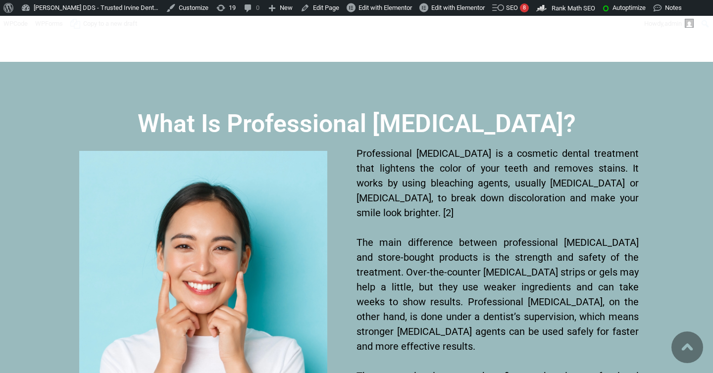
scroll to position [2683, 0]
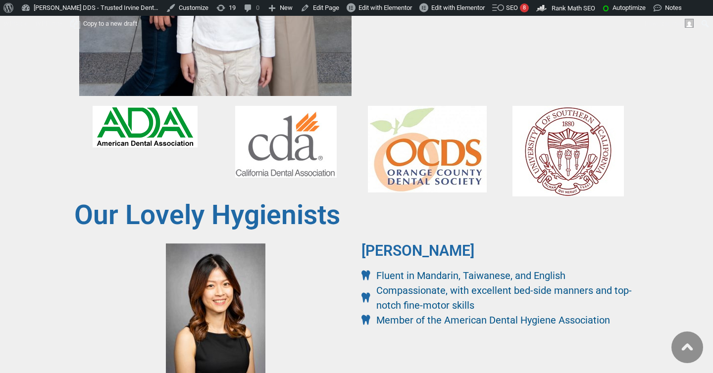
scroll to position [1324, 0]
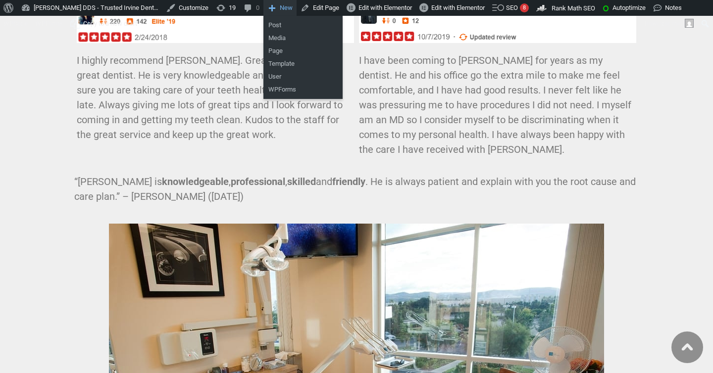
click at [297, 8] on link "New" at bounding box center [280, 8] width 33 height 16
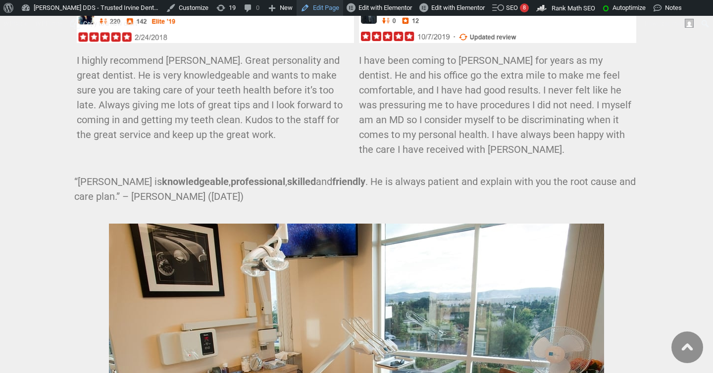
click at [317, 7] on link "Edit Page" at bounding box center [320, 8] width 47 height 16
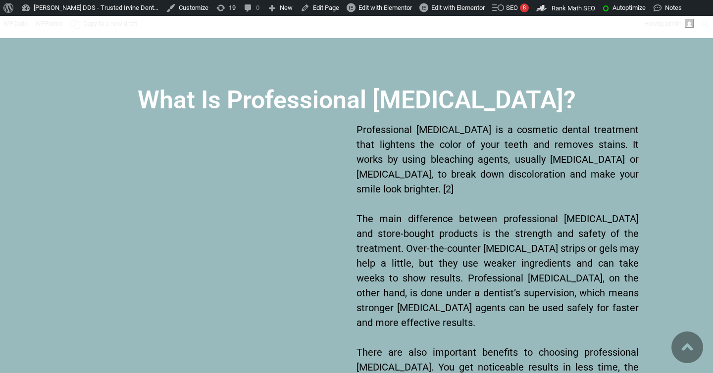
scroll to position [2673, 0]
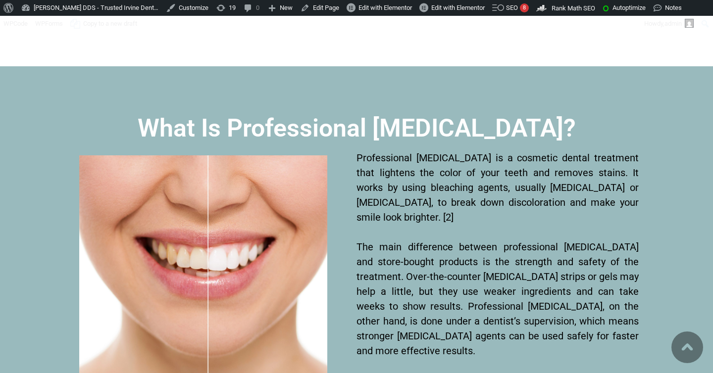
click at [637, 116] on h2 "What Is Professional [MEDICAL_DATA]?" at bounding box center [356, 128] width 565 height 25
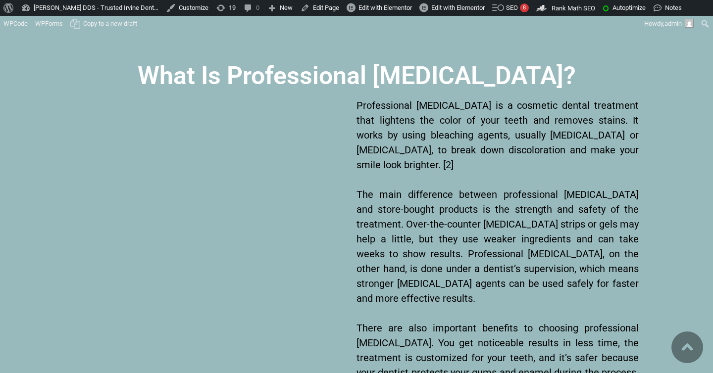
scroll to position [2632, 0]
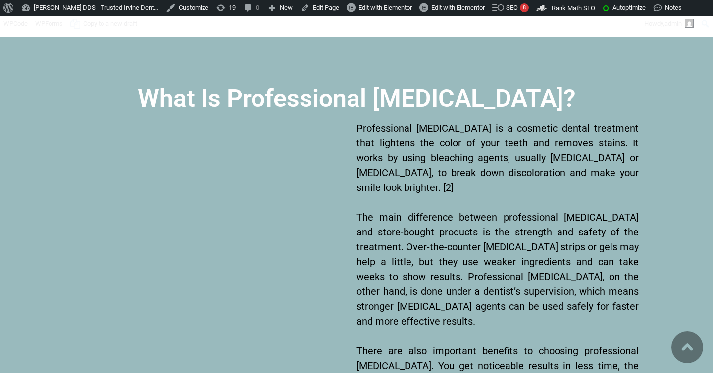
scroll to position [2695, 0]
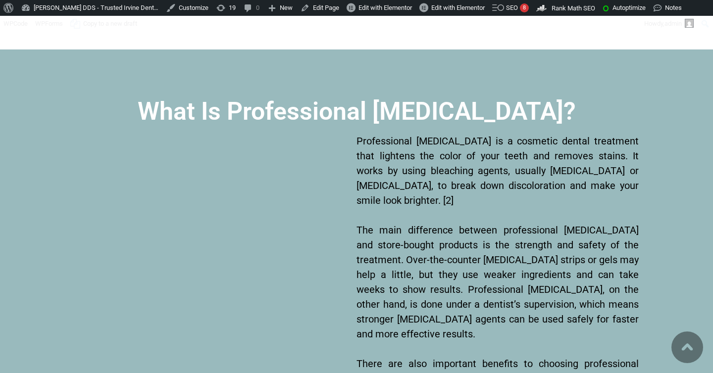
scroll to position [2698, 0]
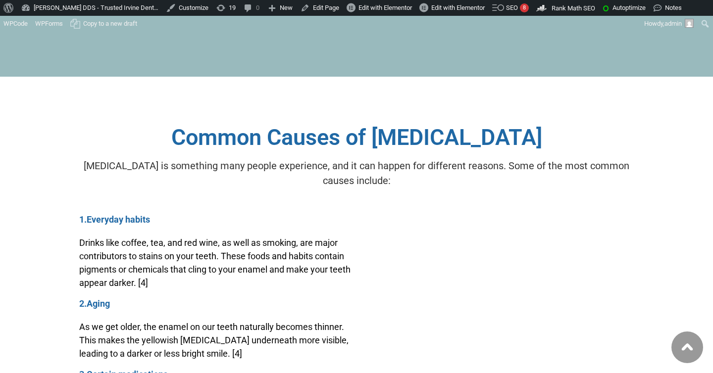
scroll to position [3125, 0]
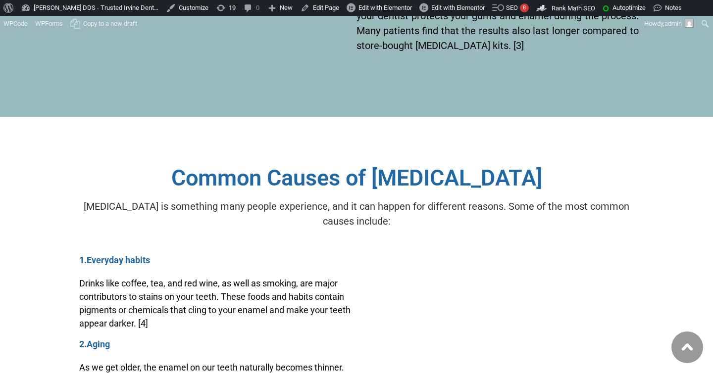
scroll to position [3081, 0]
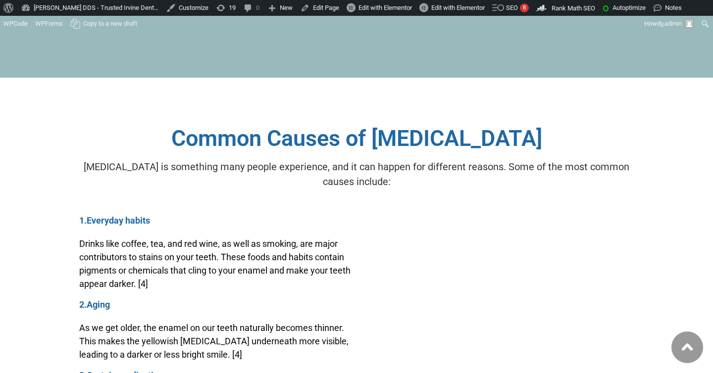
scroll to position [3122, 0]
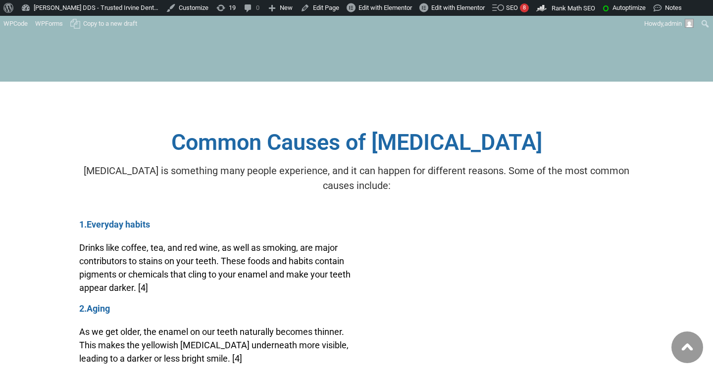
scroll to position [3085, 0]
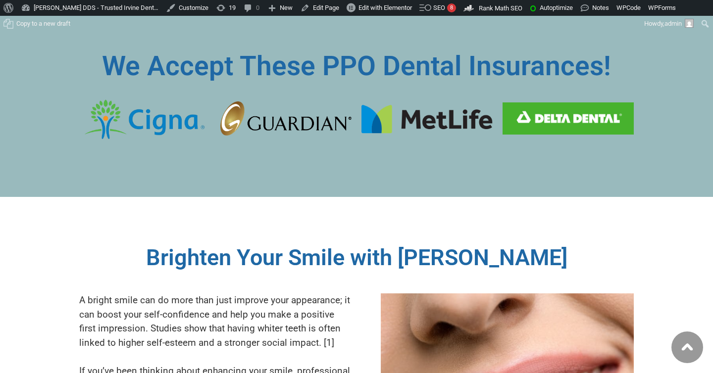
scroll to position [2135, 0]
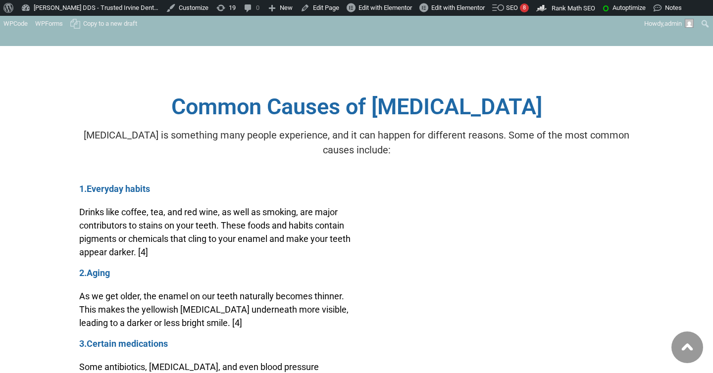
scroll to position [3119, 0]
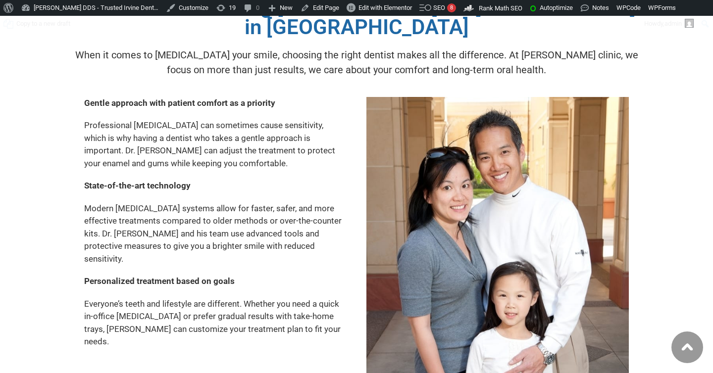
scroll to position [3947, 0]
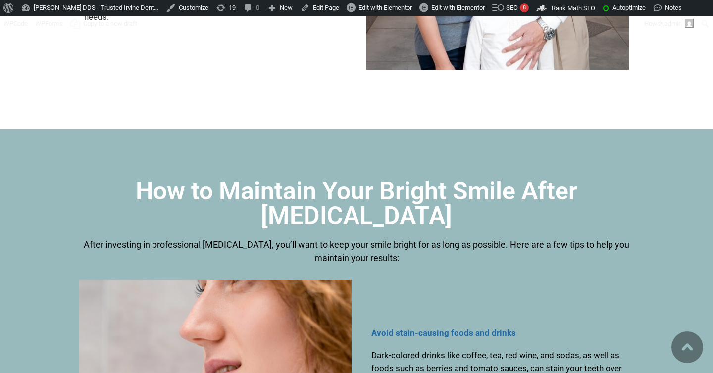
scroll to position [4457, 0]
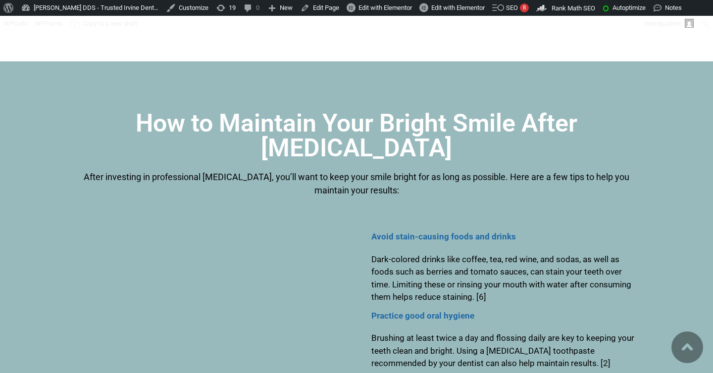
scroll to position [4537, 0]
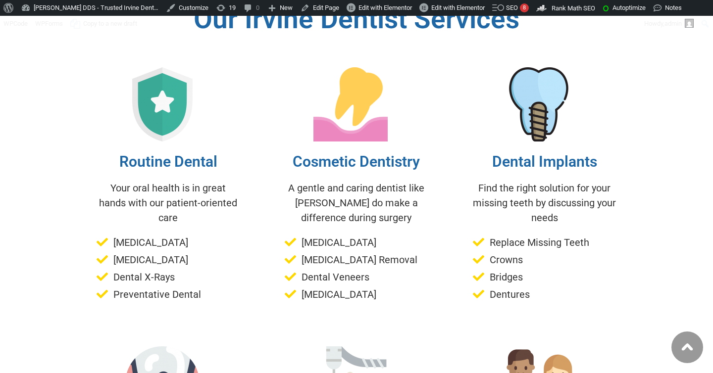
scroll to position [5901, 0]
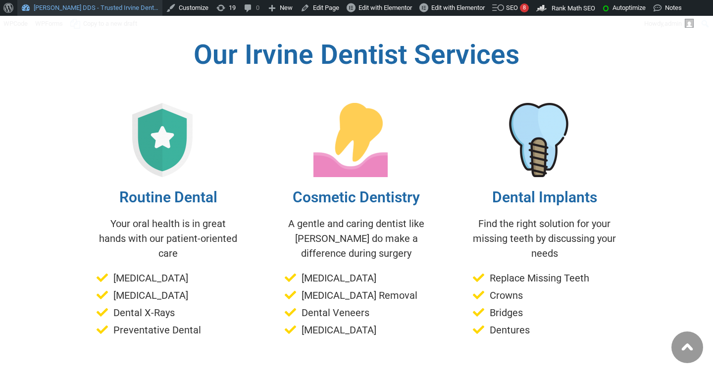
click at [53, 4] on link "[PERSON_NAME] DDS - Trusted Irvine Dent…" at bounding box center [89, 8] width 145 height 16
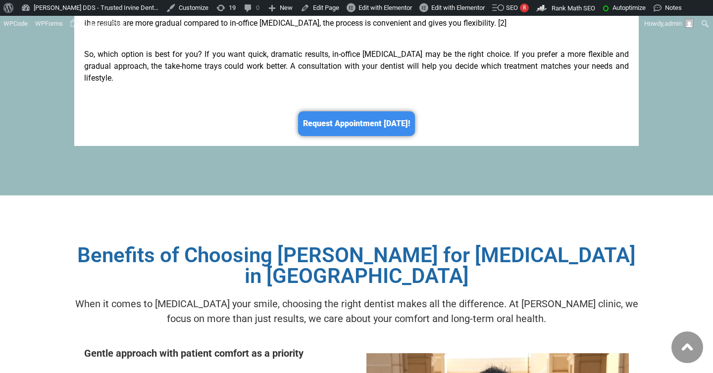
scroll to position [3261, 0]
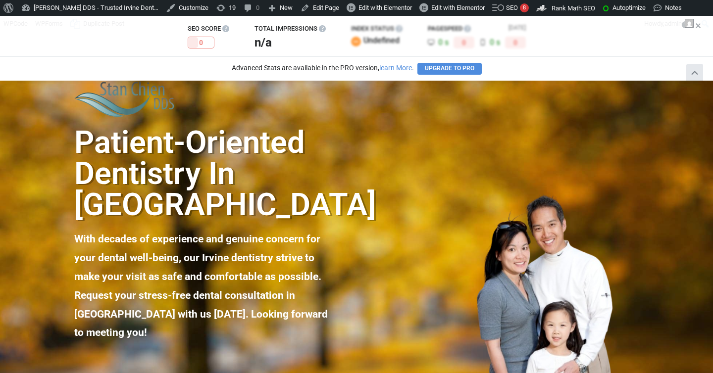
scroll to position [425, 0]
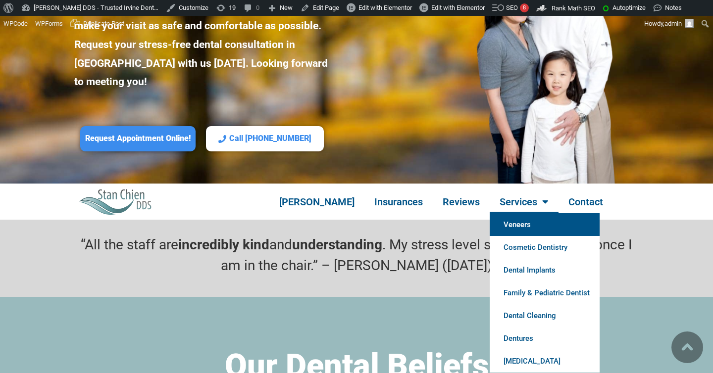
scroll to position [262, 0]
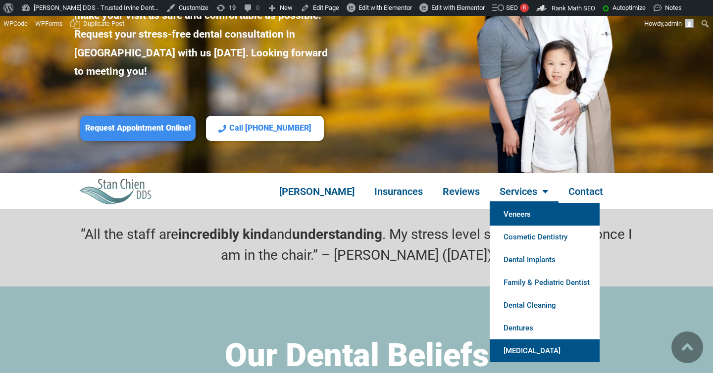
click at [516, 340] on link "[MEDICAL_DATA]" at bounding box center [545, 351] width 110 height 23
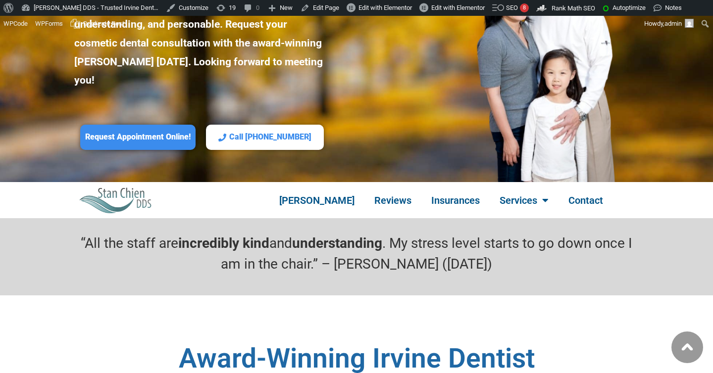
scroll to position [262, 0]
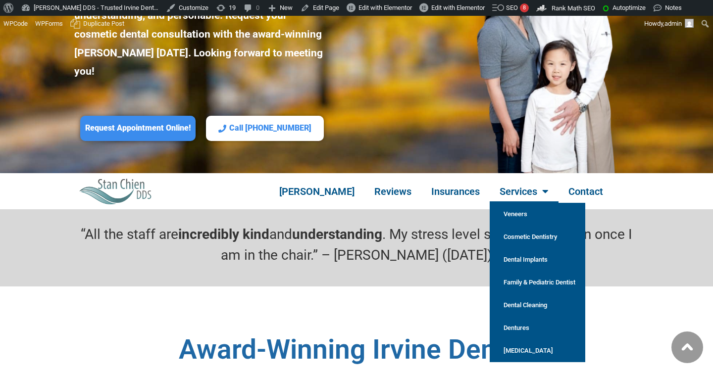
click at [511, 340] on link "[MEDICAL_DATA]" at bounding box center [538, 351] width 96 height 23
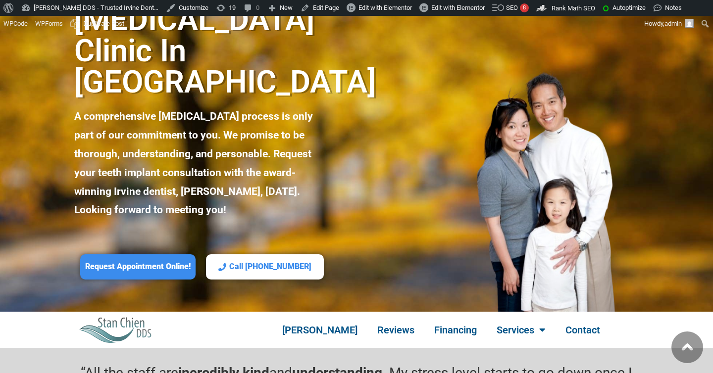
scroll to position [424, 0]
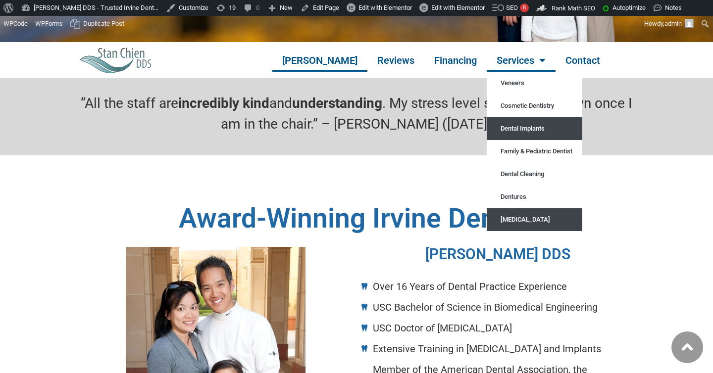
click at [515, 209] on link "[MEDICAL_DATA]" at bounding box center [535, 220] width 96 height 23
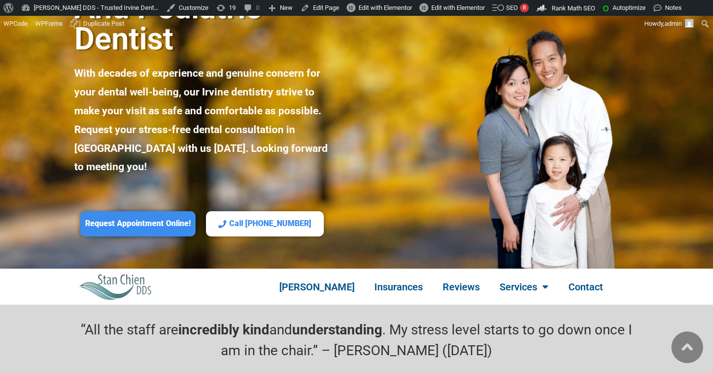
scroll to position [349, 0]
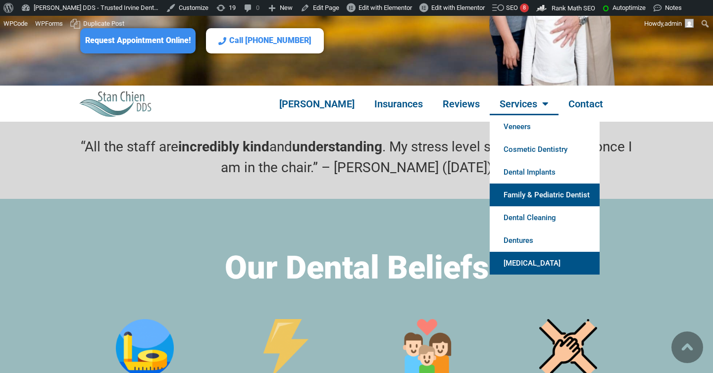
click at [527, 252] on link "[MEDICAL_DATA]" at bounding box center [545, 263] width 110 height 23
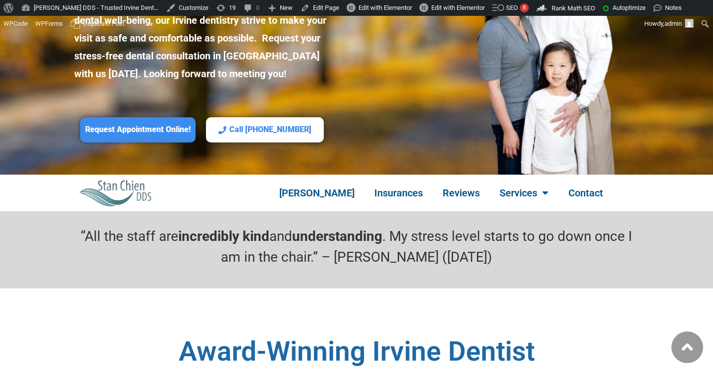
scroll to position [311, 0]
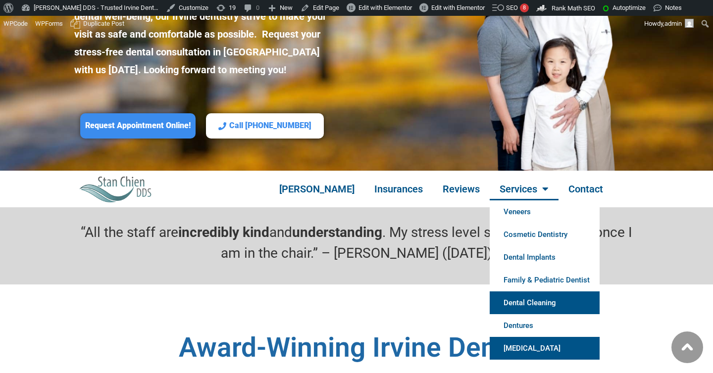
click at [528, 337] on link "[MEDICAL_DATA]" at bounding box center [545, 348] width 110 height 23
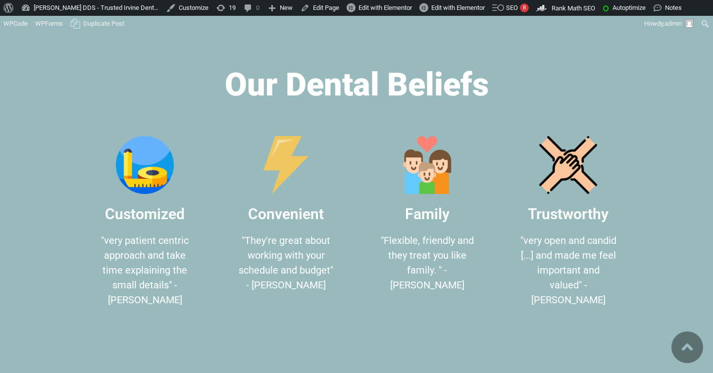
scroll to position [785, 0]
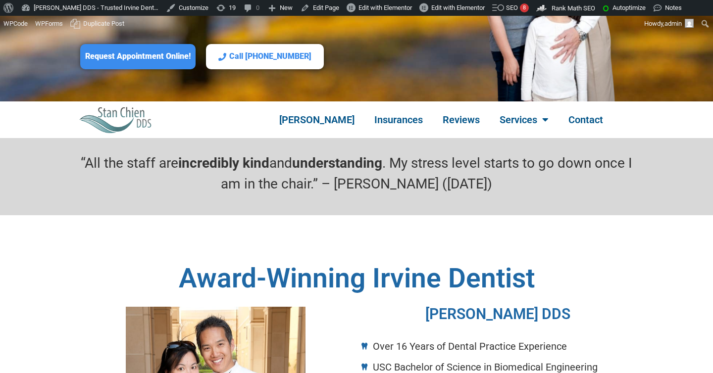
scroll to position [425, 0]
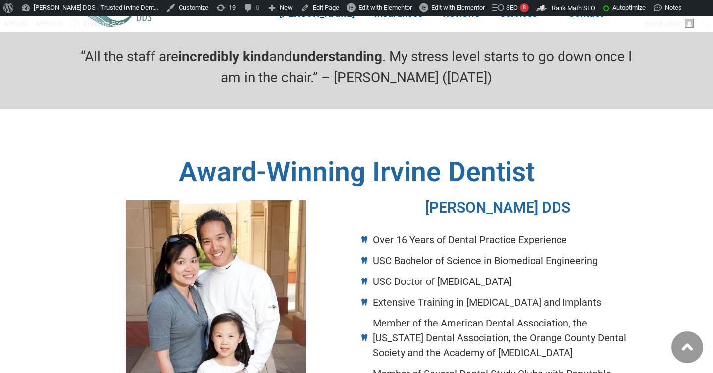
scroll to position [645, 0]
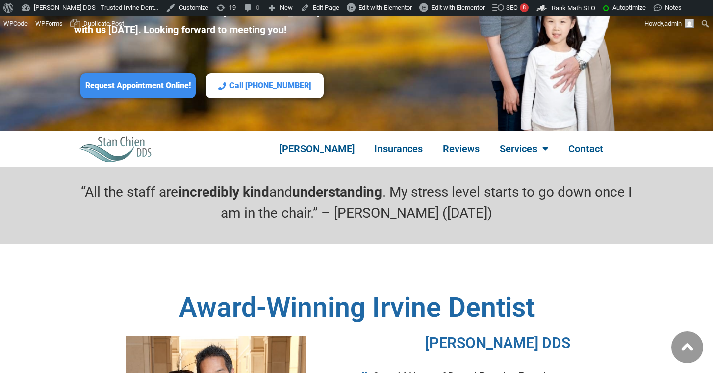
scroll to position [412, 0]
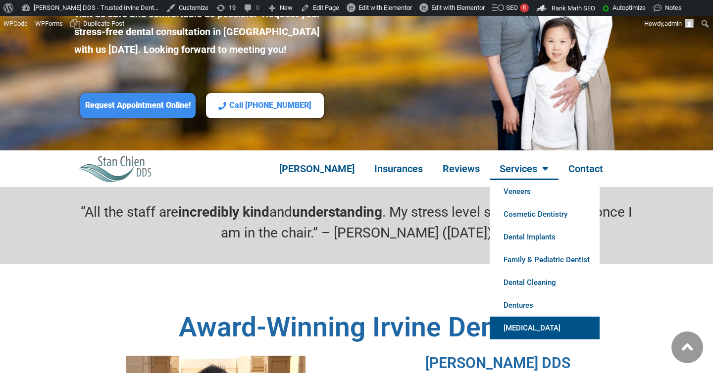
scroll to position [621, 0]
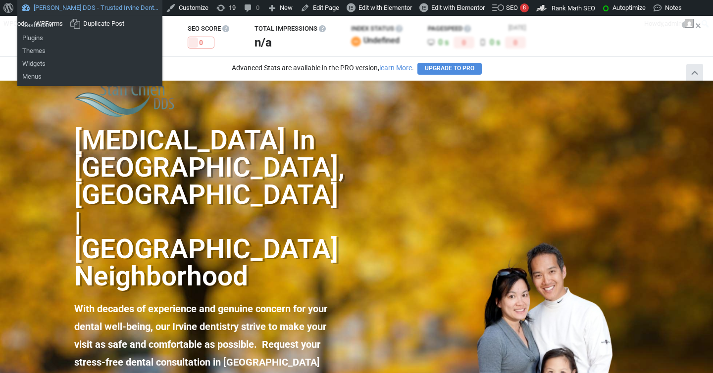
click at [62, 9] on link "[PERSON_NAME] DDS - Trusted Irvine Dent…" at bounding box center [89, 8] width 145 height 16
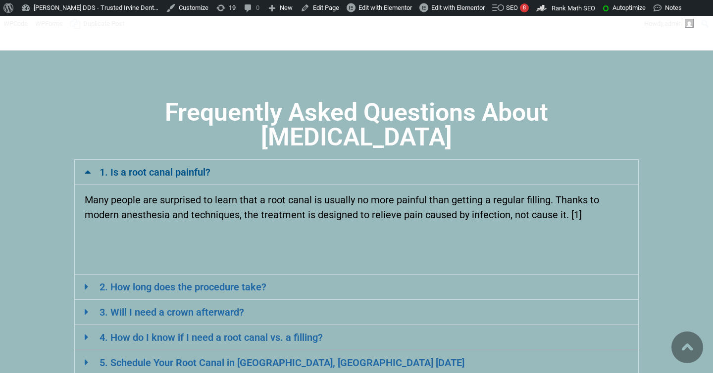
scroll to position [6002, 0]
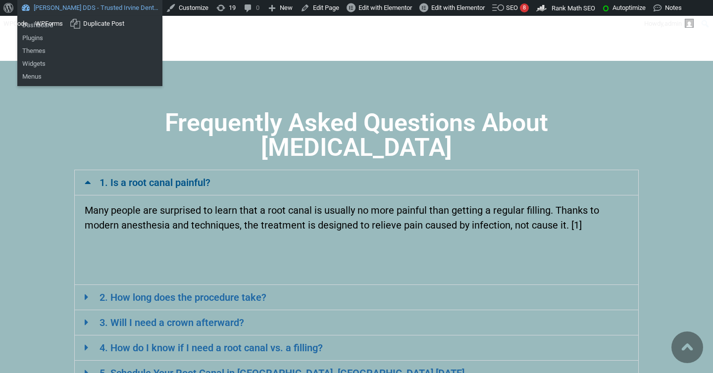
click at [71, 9] on link "[PERSON_NAME] DDS - Trusted Irvine Dent…" at bounding box center [89, 8] width 145 height 16
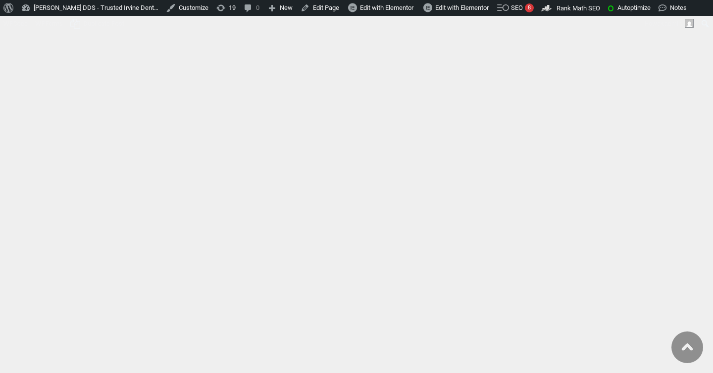
scroll to position [4208, 0]
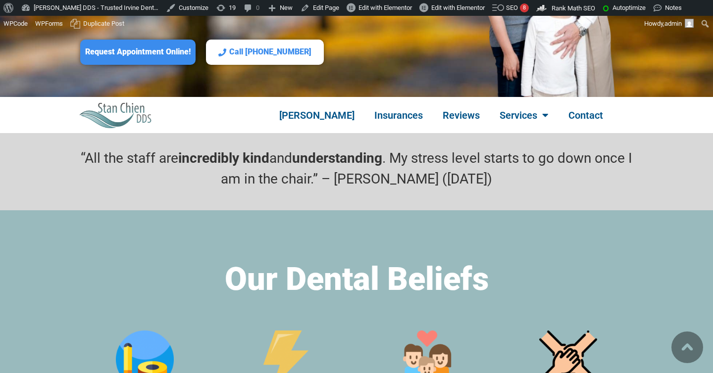
scroll to position [336, 0]
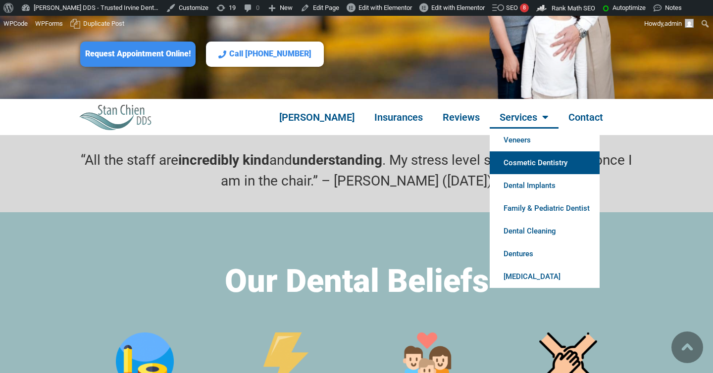
click at [512, 152] on link "Cosmetic Dentistry" at bounding box center [545, 163] width 110 height 23
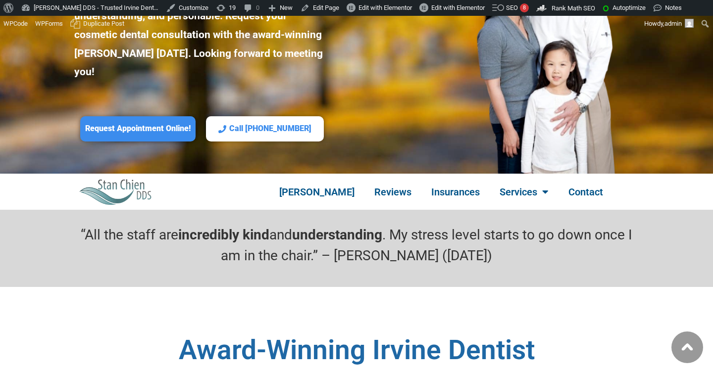
scroll to position [258, 0]
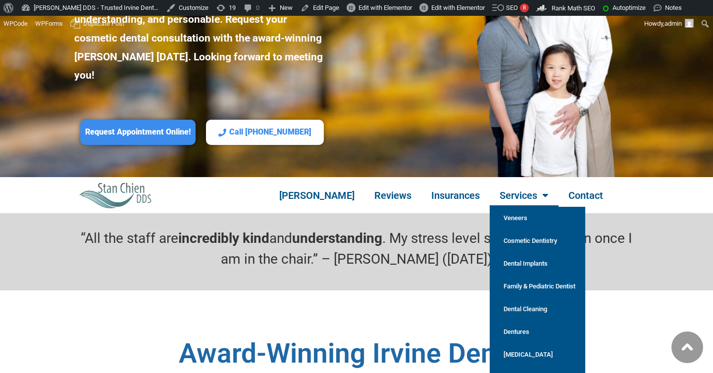
click at [507, 367] on link "Root Canal" at bounding box center [538, 378] width 96 height 23
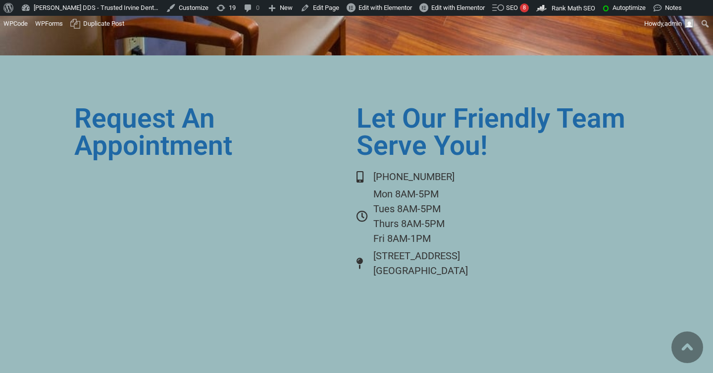
scroll to position [6907, 0]
